Goal: Information Seeking & Learning: Check status

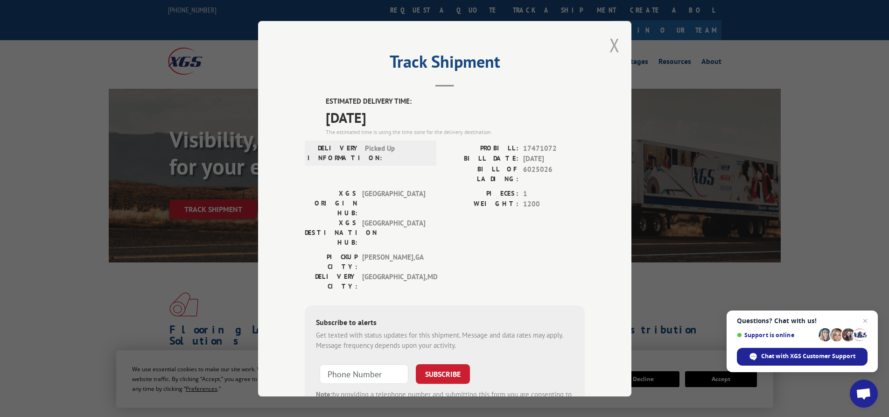
click at [613, 46] on button "Close modal" at bounding box center [615, 45] width 10 height 25
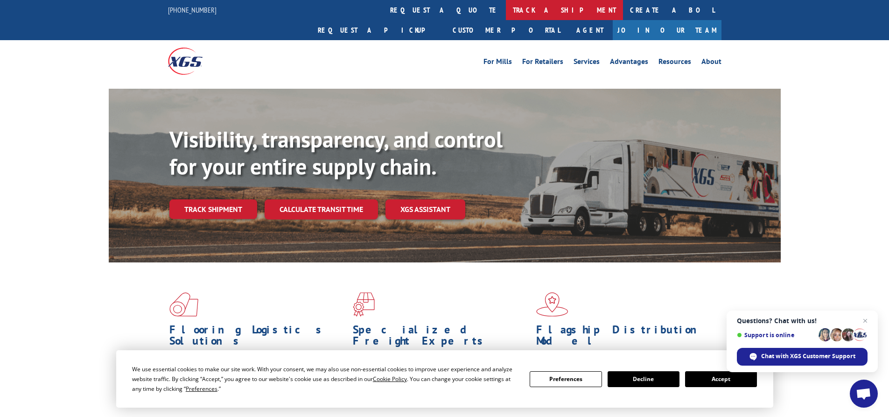
click at [506, 7] on link "track a shipment" at bounding box center [564, 10] width 117 height 20
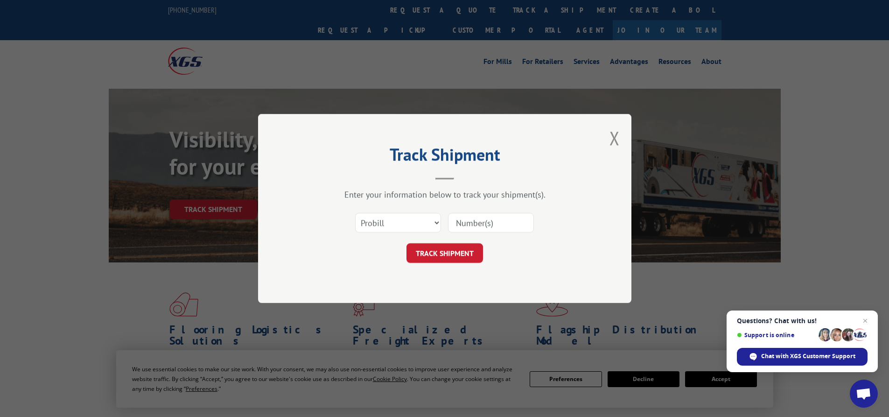
click at [386, 211] on div "Select category... Probill BOL PO" at bounding box center [445, 222] width 280 height 31
click at [386, 220] on select "Select category... Probill BOL PO" at bounding box center [398, 223] width 86 height 20
select select "bol"
click at [355, 213] on select "Select category... Probill BOL PO" at bounding box center [398, 223] width 86 height 20
click at [482, 215] on input at bounding box center [491, 223] width 86 height 20
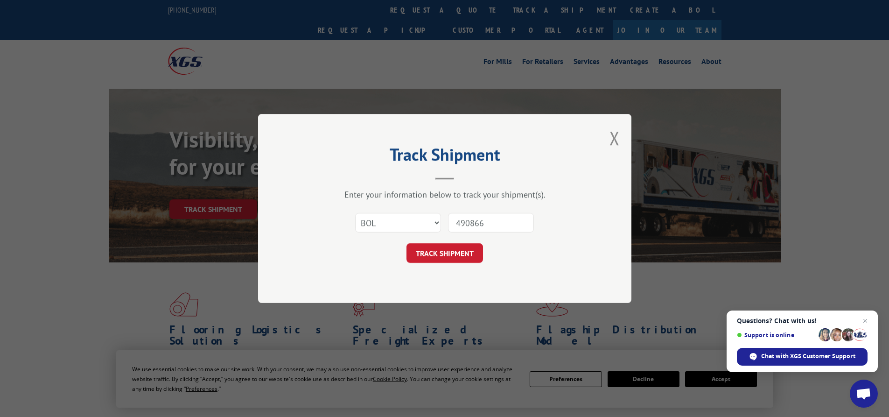
type input "4908661"
click button "TRACK SHIPMENT" at bounding box center [445, 253] width 77 height 20
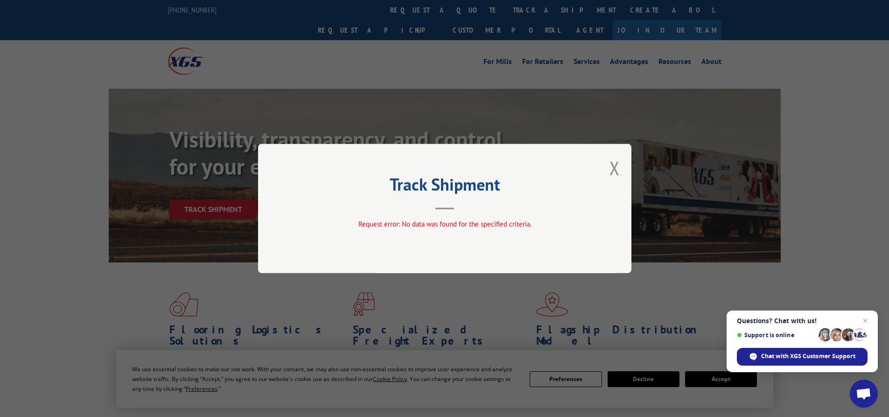
click at [609, 167] on div "Track Shipment Request error: No data was found for the specified criteria." at bounding box center [445, 208] width 374 height 129
click at [622, 170] on div "Track Shipment Request error: No data was found for the specified criteria." at bounding box center [445, 208] width 374 height 129
click at [617, 167] on button "Close modal" at bounding box center [615, 167] width 10 height 25
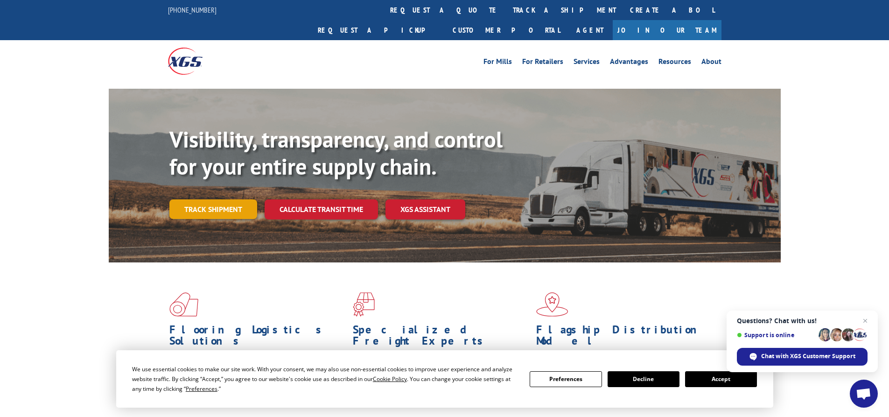
click at [219, 199] on link "Track shipment" at bounding box center [213, 209] width 88 height 20
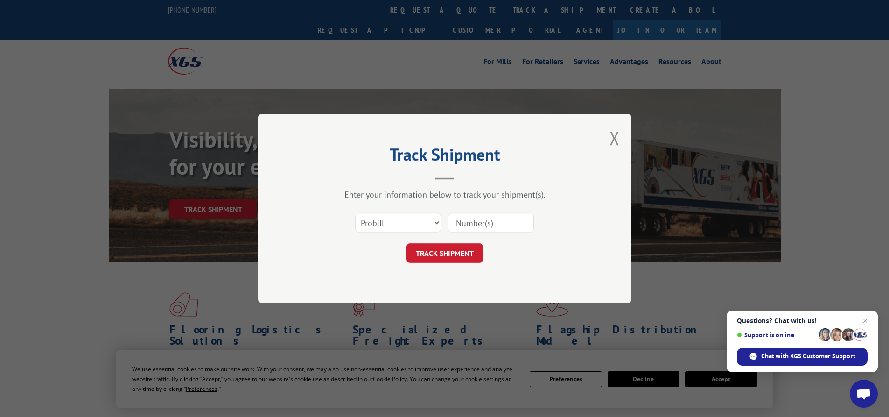
click at [471, 226] on input at bounding box center [491, 223] width 86 height 20
type input "4908661"
click button "TRACK SHIPMENT" at bounding box center [445, 253] width 77 height 20
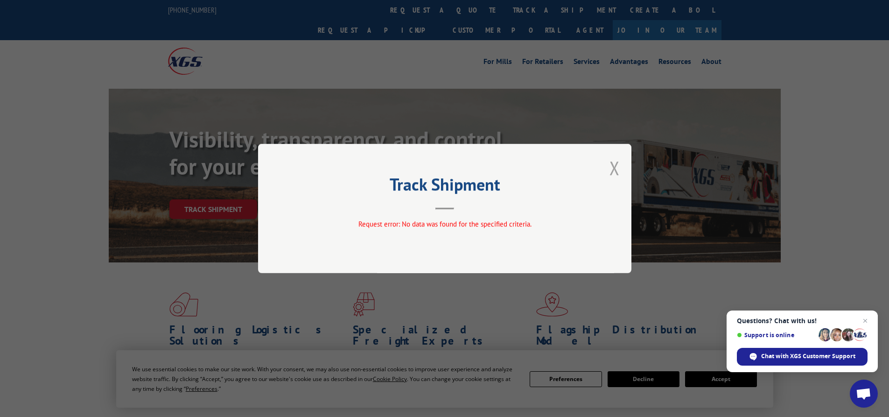
click at [619, 162] on button "Close modal" at bounding box center [615, 167] width 10 height 25
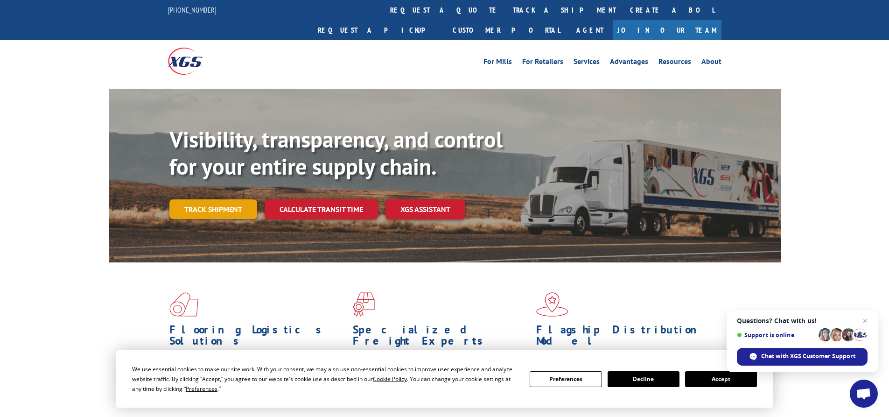
click at [204, 199] on link "Track shipment" at bounding box center [213, 209] width 88 height 20
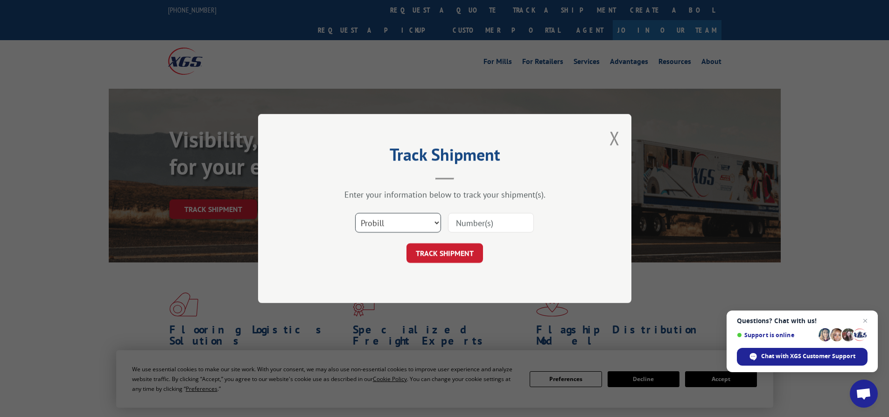
click at [381, 217] on select "Select category... Probill BOL PO" at bounding box center [398, 223] width 86 height 20
select select "bol"
click at [355, 213] on select "Select category... Probill BOL PO" at bounding box center [398, 223] width 86 height 20
click at [456, 226] on input at bounding box center [491, 223] width 86 height 20
type input "4908661"
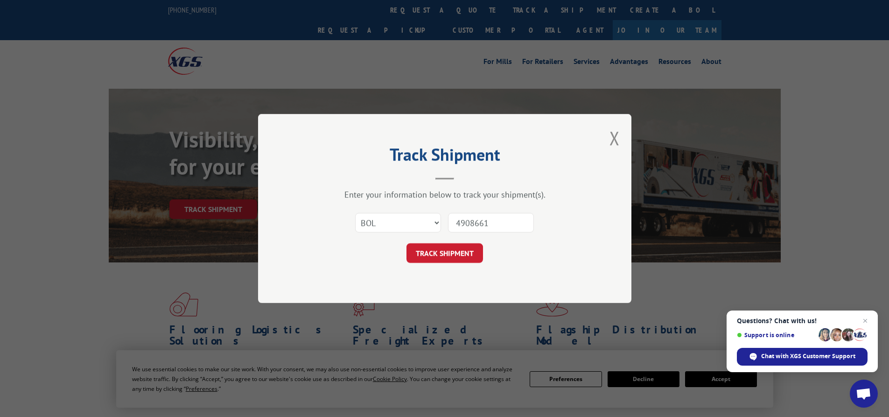
click button "TRACK SHIPMENT" at bounding box center [445, 253] width 77 height 20
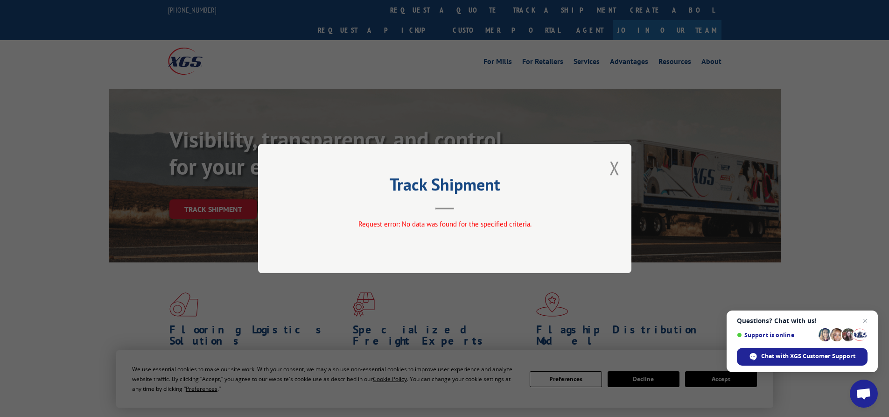
click at [592, 165] on div "Track Shipment Request error: No data was found for the specified criteria." at bounding box center [445, 208] width 374 height 129
click at [621, 165] on div "Track Shipment Request error: No data was found for the specified criteria." at bounding box center [445, 208] width 374 height 129
click at [616, 164] on button "Close modal" at bounding box center [615, 167] width 10 height 25
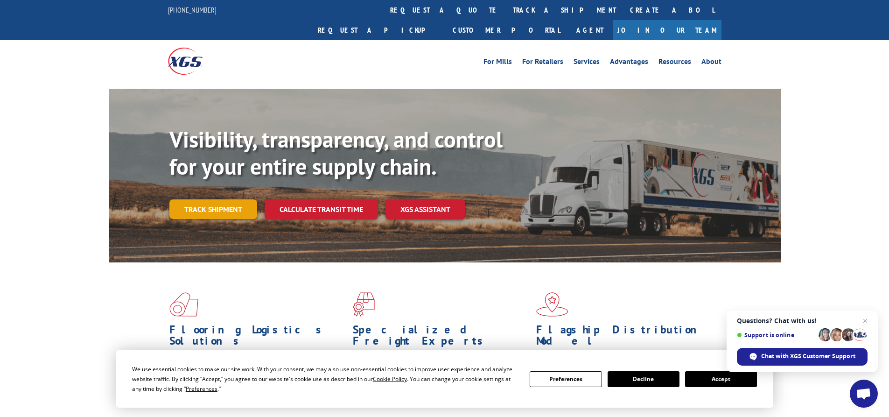
click at [230, 199] on link "Track shipment" at bounding box center [213, 209] width 88 height 20
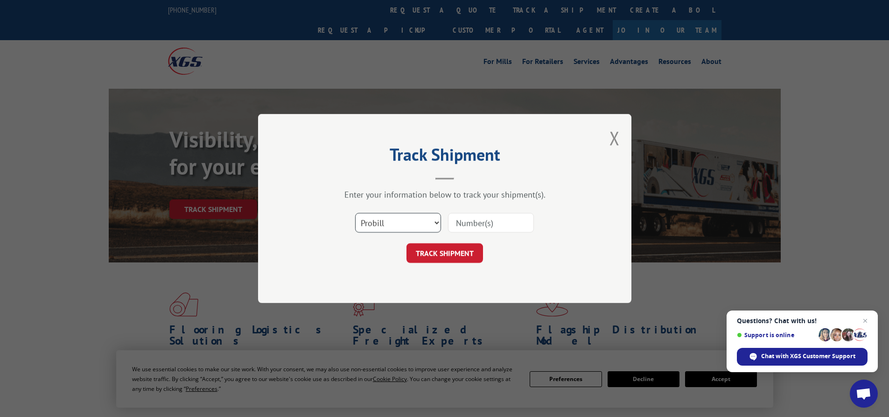
click at [419, 226] on select "Select category... Probill BOL PO" at bounding box center [398, 223] width 86 height 20
select select "bol"
click at [355, 213] on select "Select category... Probill BOL PO" at bounding box center [398, 223] width 86 height 20
click at [477, 219] on input at bounding box center [491, 223] width 86 height 20
type input "6025116"
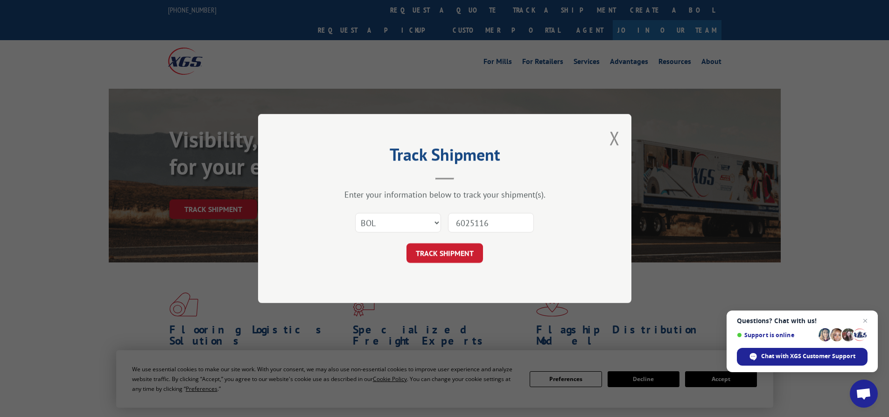
click button "TRACK SHIPMENT" at bounding box center [445, 253] width 77 height 20
